Goal: Task Accomplishment & Management: Manage account settings

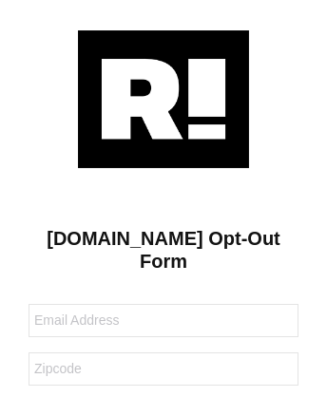
click at [164, 98] on img at bounding box center [163, 99] width 171 height 138
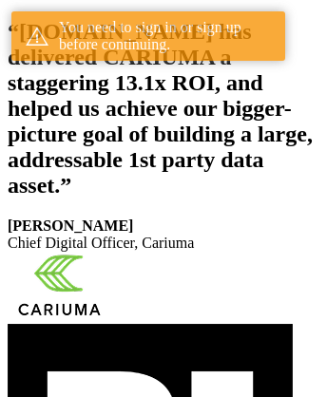
scroll to position [350, 0]
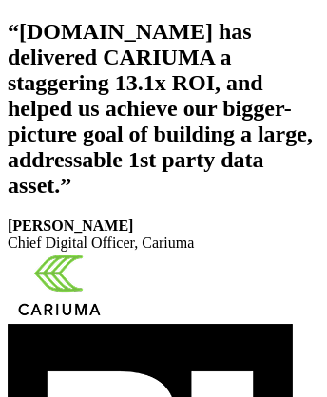
scroll to position [320, 0]
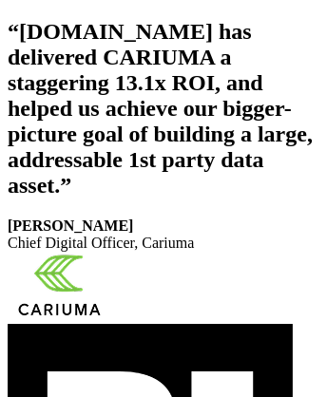
scroll to position [350, 0]
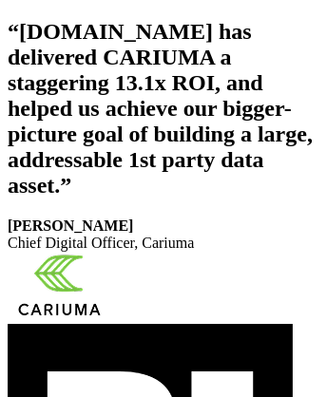
scroll to position [320, 0]
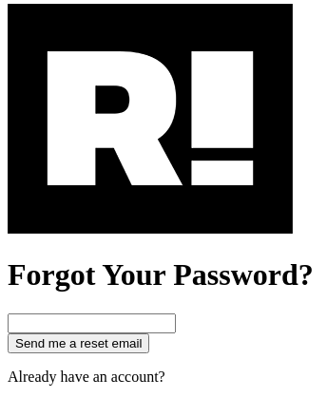
click at [150, 202] on img at bounding box center [150, 119] width 285 height 230
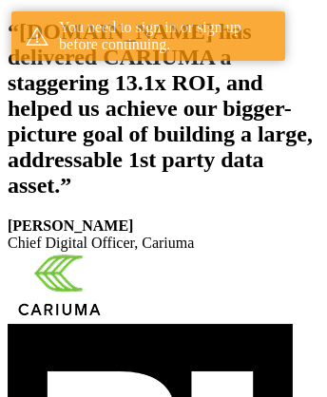
scroll to position [350, 0]
